Goal: Find specific page/section: Find specific page/section

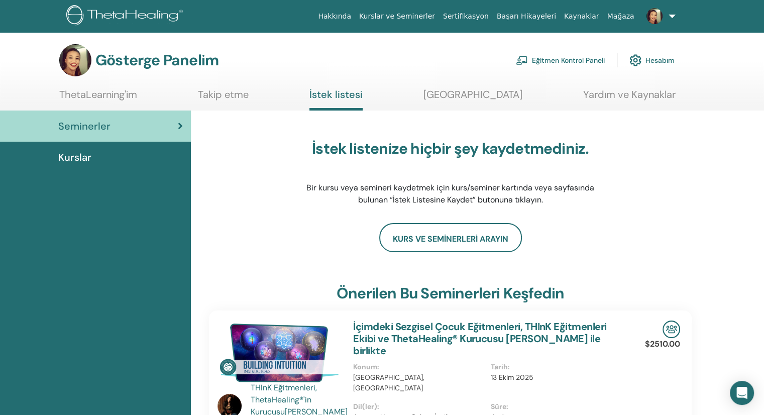
click at [581, 60] on font "Eğitmen Kontrol Paneli" at bounding box center [568, 60] width 73 height 9
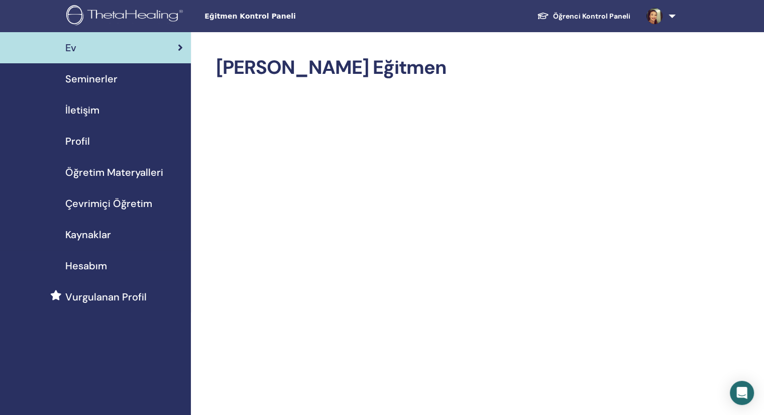
click at [104, 78] on font "Seminerler" at bounding box center [91, 78] width 52 height 13
